Goal: Check status: Check status

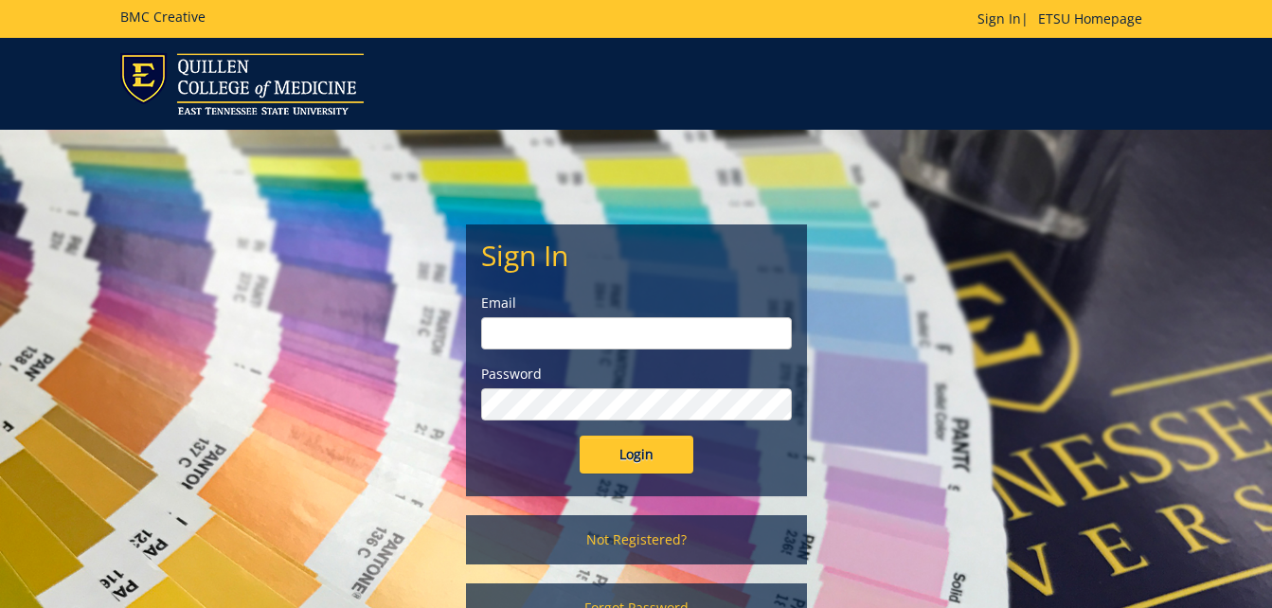
type input "[PERSON_NAME][EMAIL_ADDRESS][DOMAIN_NAME]"
click at [621, 454] on input "Login" at bounding box center [636, 455] width 114 height 38
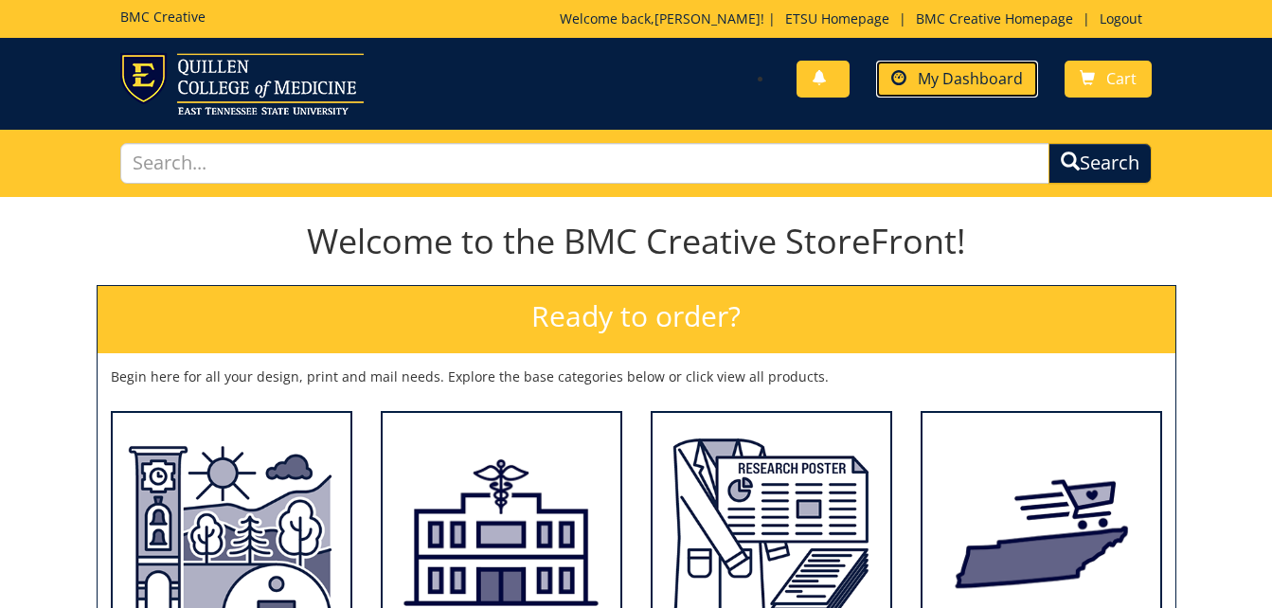
click at [937, 69] on span "My Dashboard" at bounding box center [969, 78] width 105 height 21
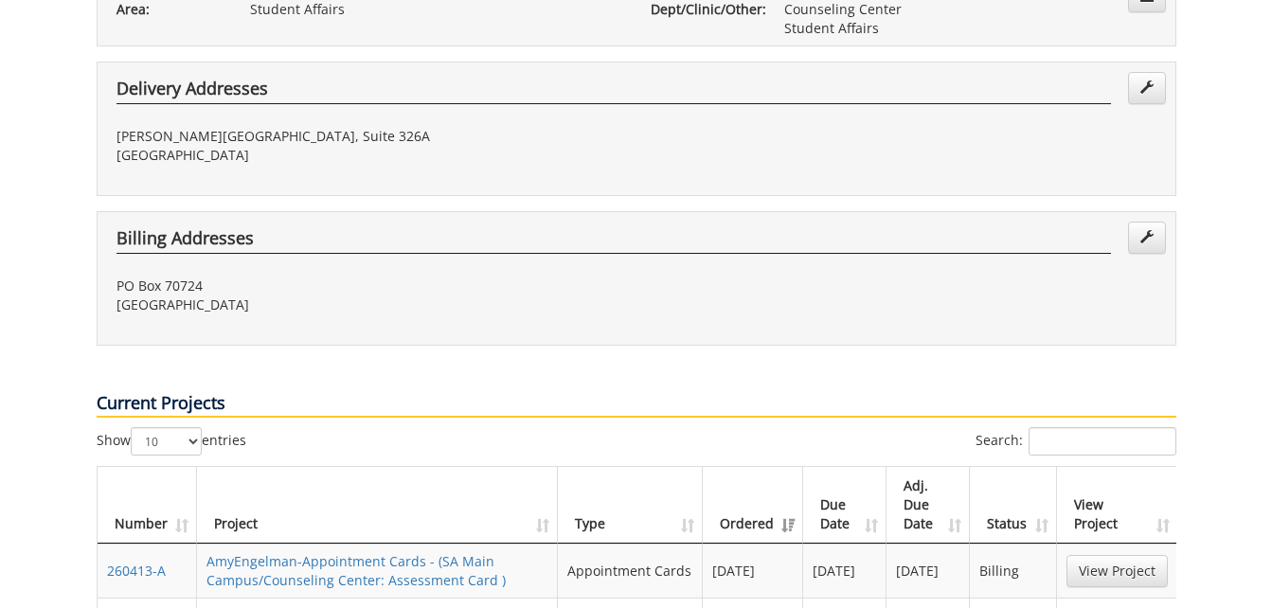
scroll to position [663, 0]
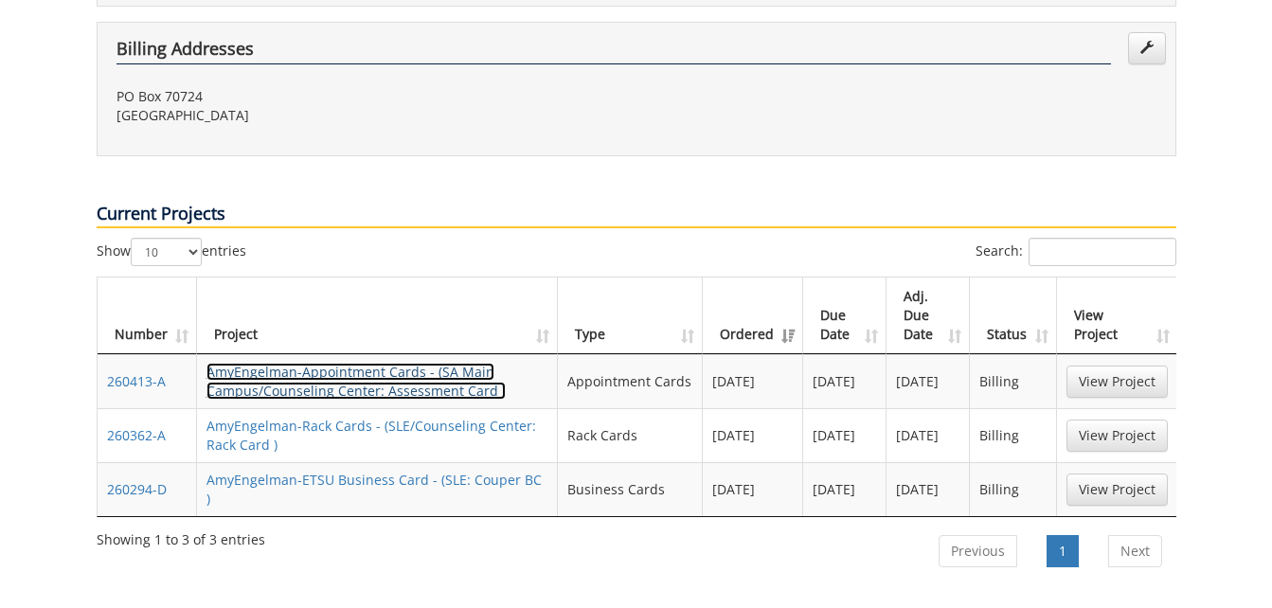
click at [441, 363] on link "AmyEngelman-Appointment Cards - (SA Main Campus/Counseling Center: Assessment C…" at bounding box center [355, 381] width 299 height 37
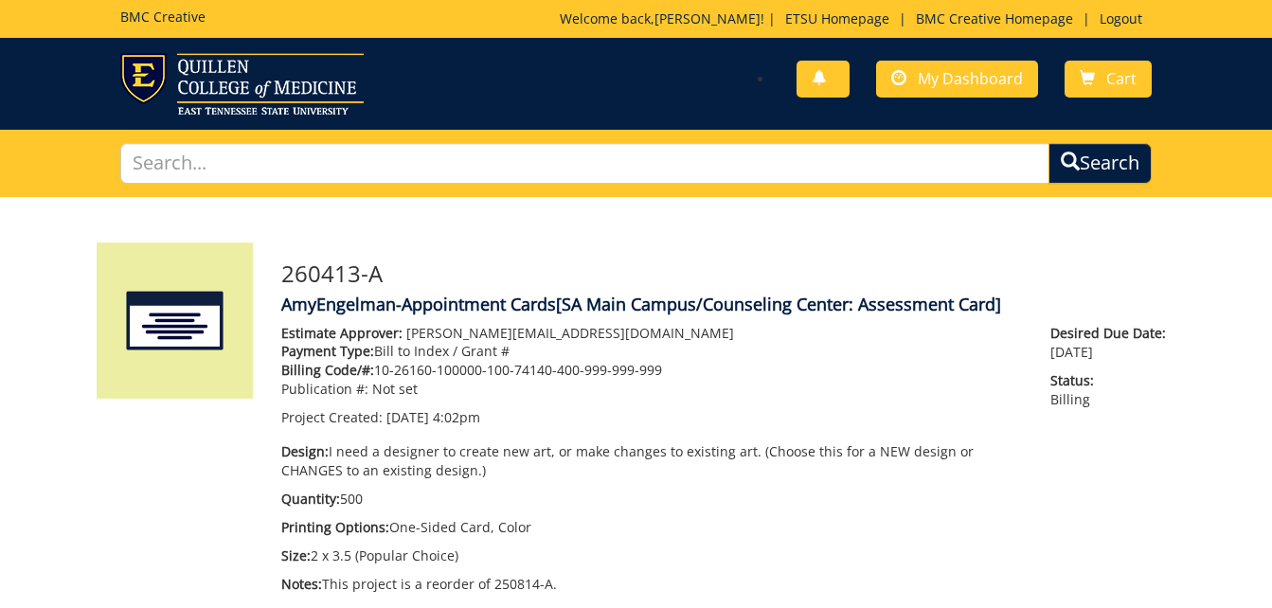
scroll to position [568, 0]
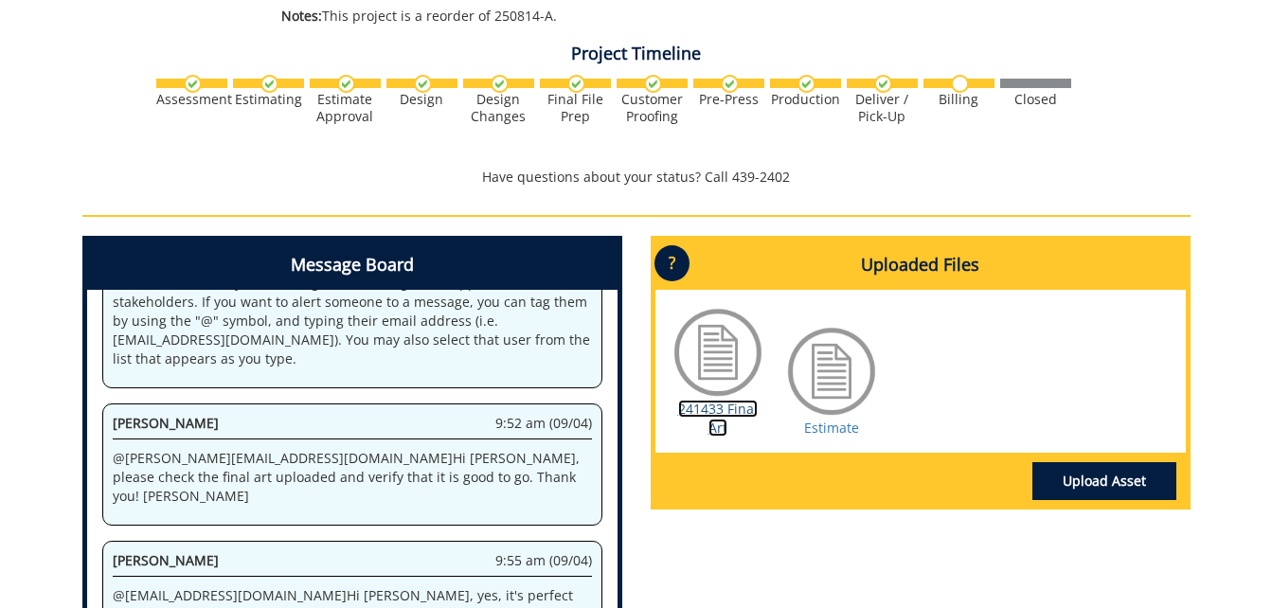
click at [719, 408] on link "241433 Final Art" at bounding box center [718, 418] width 80 height 37
